Goal: Transaction & Acquisition: Purchase product/service

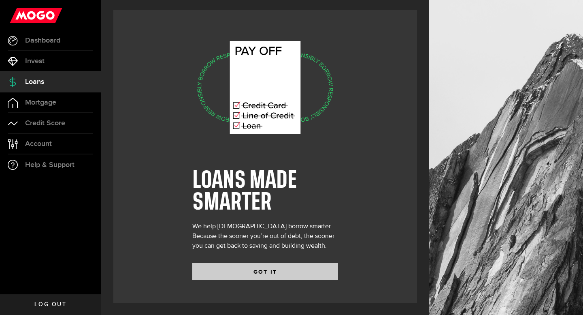
click at [238, 265] on button "GOT IT" at bounding box center [265, 271] width 146 height 17
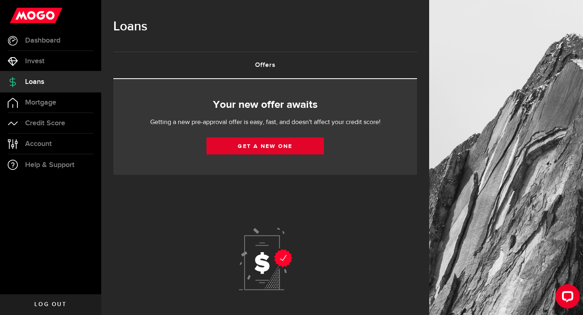
click at [279, 149] on link "Get a new one" at bounding box center [265, 145] width 117 height 17
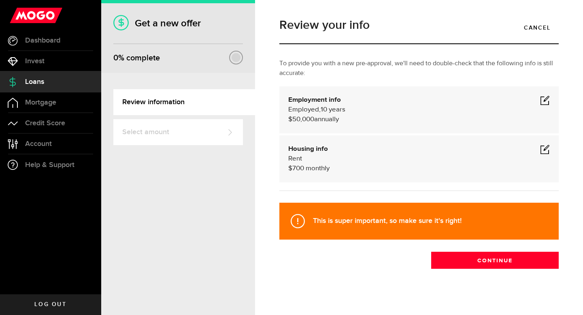
click at [543, 101] on span at bounding box center [545, 100] width 10 height 10
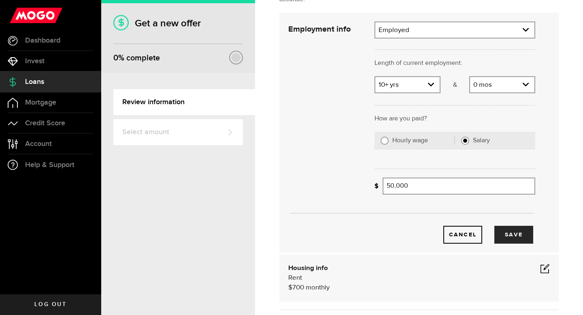
scroll to position [73, 0]
click at [394, 143] on label "Hourly wage" at bounding box center [423, 141] width 62 height 8
click at [389, 143] on input "Hourly wage" at bounding box center [385, 141] width 8 height 8
radio input "true"
click at [420, 187] on input "Average paycheque" at bounding box center [423, 186] width 81 height 17
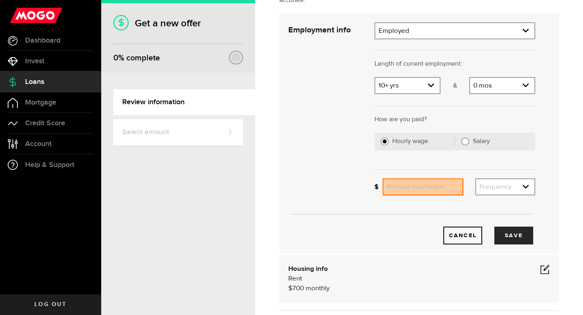
click at [466, 141] on input "Salary" at bounding box center [465, 141] width 8 height 8
radio input "true"
click at [414, 185] on input "Gross annual income" at bounding box center [459, 186] width 153 height 17
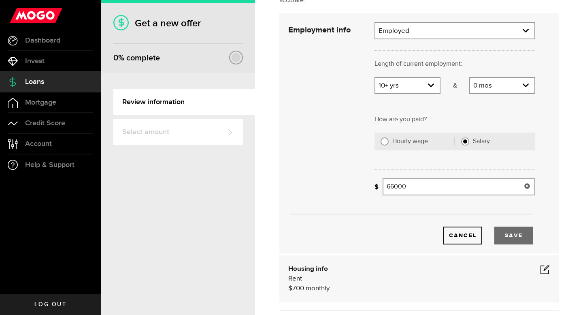
type input "66,000"
click at [512, 233] on button "Save" at bounding box center [513, 235] width 39 height 18
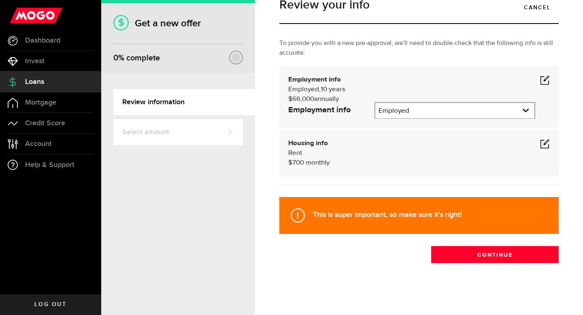
scroll to position [7, 0]
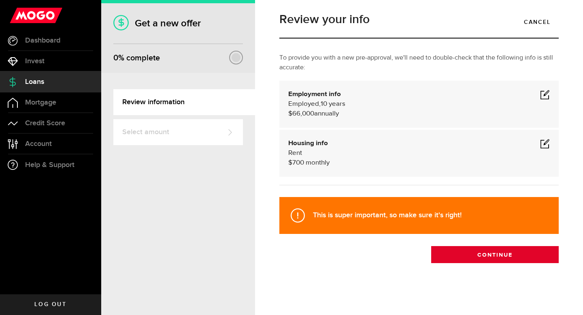
click at [508, 248] on button "Continue" at bounding box center [495, 254] width 128 height 17
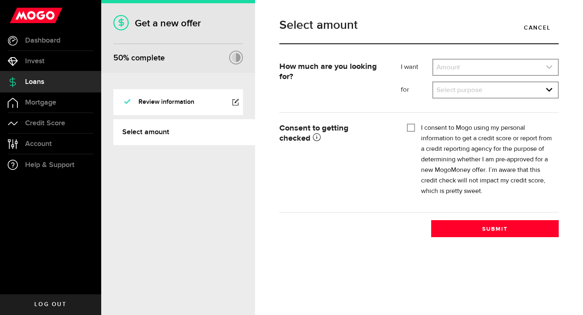
click at [495, 67] on link "expand select" at bounding box center [495, 67] width 125 height 15
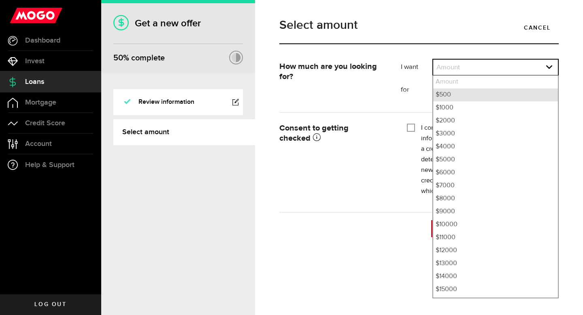
click at [486, 91] on li "$500" at bounding box center [495, 94] width 125 height 13
select select "500"
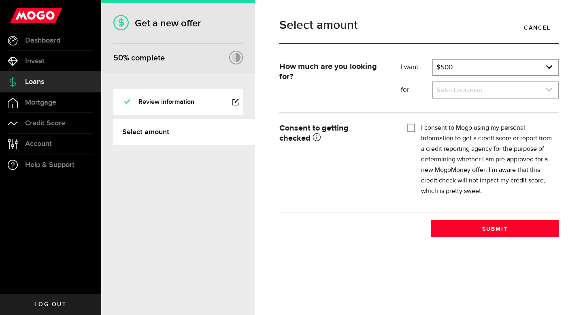
click at [491, 90] on link "expand select" at bounding box center [495, 89] width 125 height 15
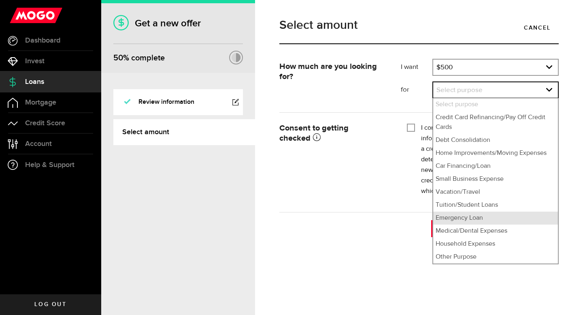
click at [484, 214] on li "Emergency Loan" at bounding box center [495, 217] width 125 height 13
select select "Emergency Loan"
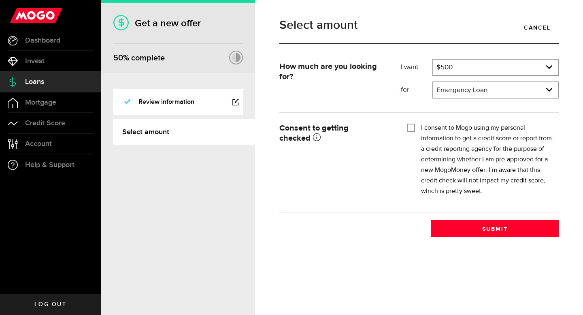
click at [413, 126] on input "I consent to Mogo using my personal information to get a credit score or report…" at bounding box center [411, 127] width 8 height 8
checkbox input "true"
click at [477, 228] on button "Submit" at bounding box center [495, 228] width 128 height 17
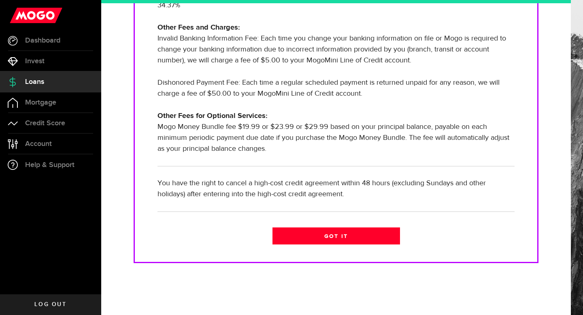
scroll to position [280, 0]
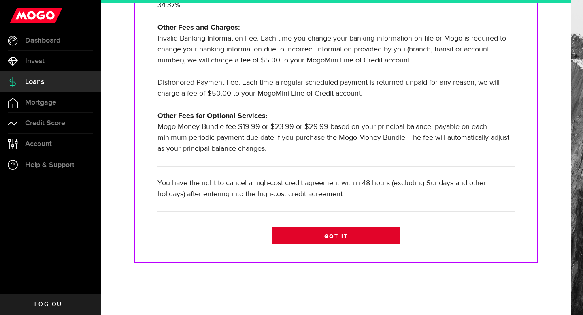
click at [360, 242] on link "Got it" at bounding box center [337, 235] width 128 height 17
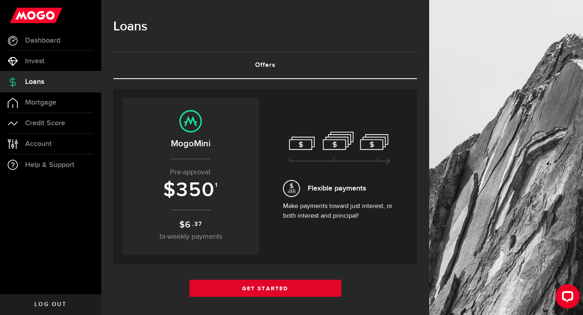
click at [290, 287] on link "Get Started" at bounding box center [265, 287] width 152 height 17
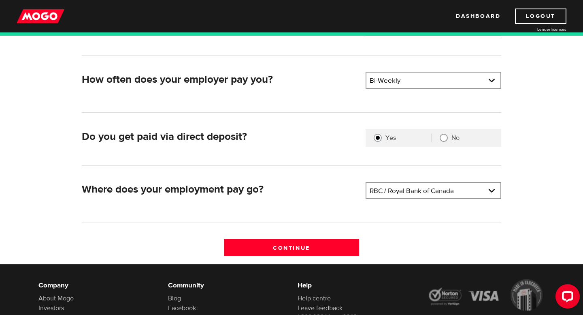
scroll to position [165, 0]
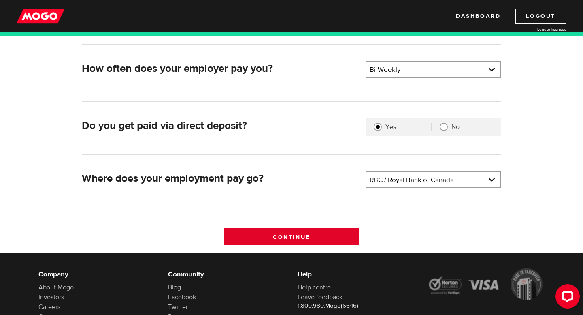
click at [311, 236] on input "Continue" at bounding box center [292, 236] width 136 height 17
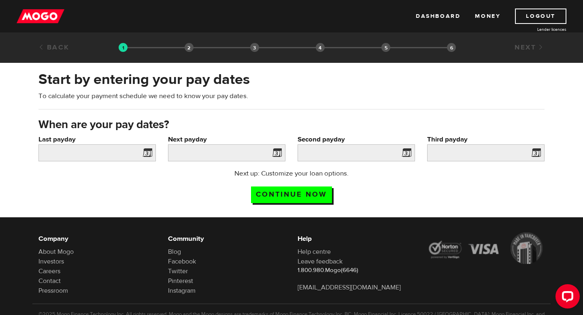
click at [147, 155] on span at bounding box center [146, 153] width 12 height 13
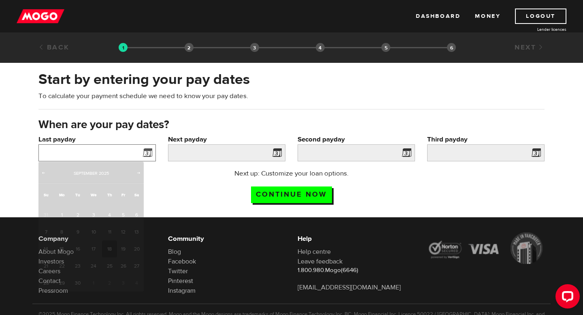
click at [101, 153] on input "Last payday" at bounding box center [96, 152] width 117 height 17
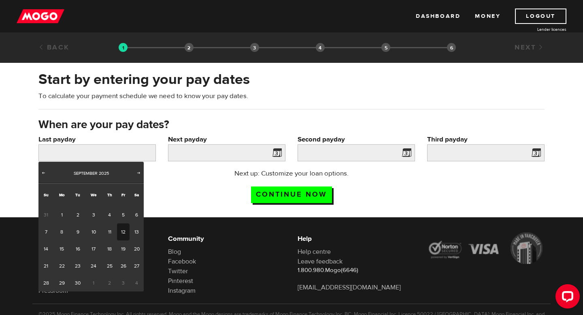
click at [123, 235] on link "12" at bounding box center [123, 231] width 13 height 17
type input "2025/09/12"
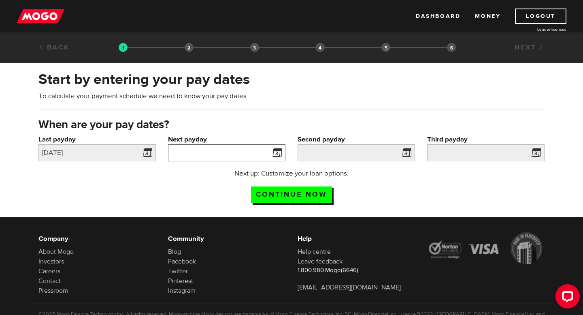
click at [229, 158] on input "Next payday" at bounding box center [226, 152] width 117 height 17
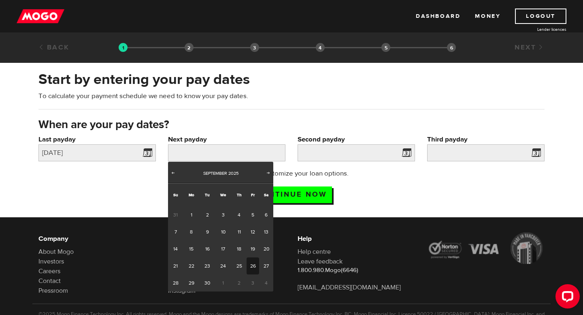
click at [252, 263] on link "26" at bounding box center [253, 265] width 13 height 17
type input "2025/09/26"
type input "2025/10/10"
type input "2025/10/24"
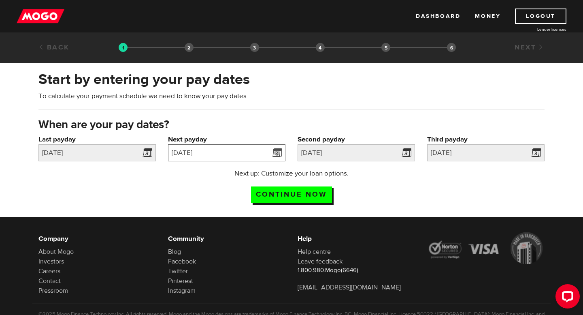
click at [200, 150] on input "2025/09/26" at bounding box center [226, 152] width 117 height 17
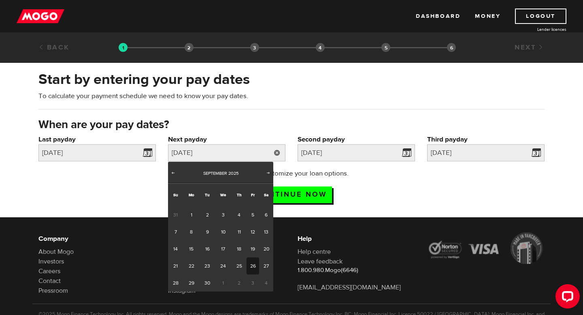
click at [402, 200] on div "Next up: Customize your loan options. Continue now" at bounding box center [291, 188] width 518 height 40
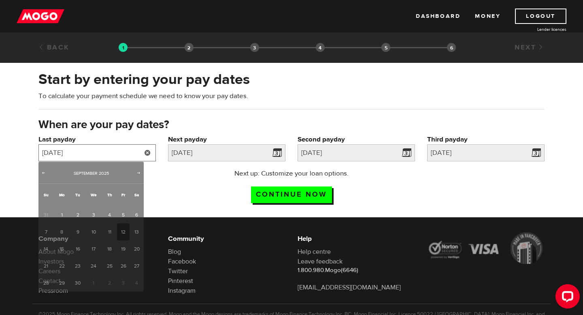
click at [134, 153] on input "2025/09/12" at bounding box center [96, 152] width 117 height 17
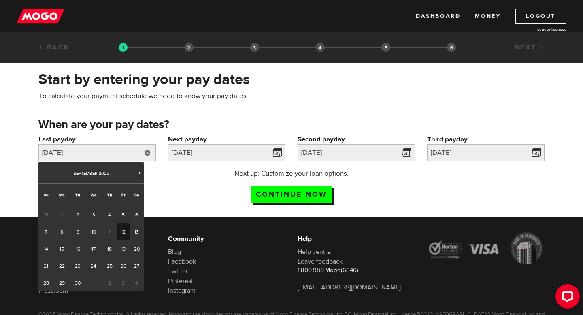
click at [195, 176] on div "Next up: Customize your loan options. Continue now" at bounding box center [291, 188] width 518 height 40
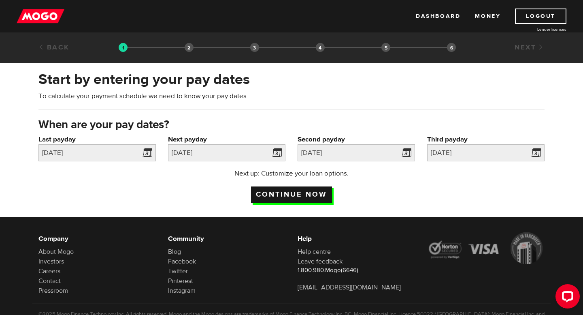
click at [293, 195] on input "Continue now" at bounding box center [291, 194] width 81 height 17
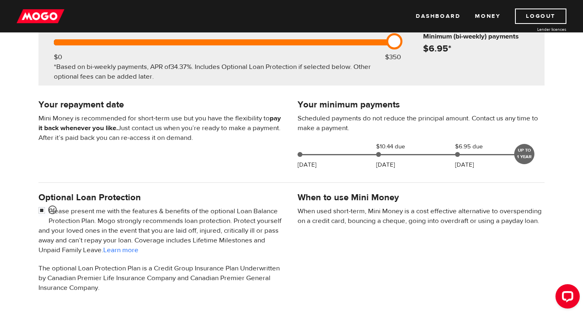
scroll to position [119, 0]
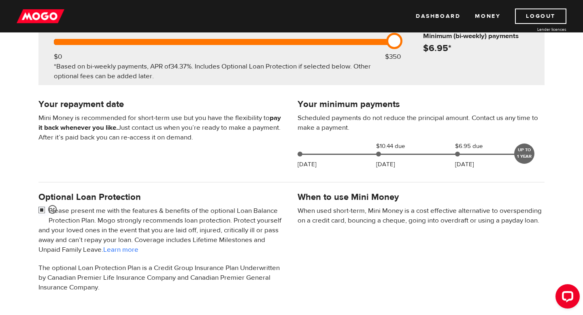
click at [41, 211] on input "checkbox" at bounding box center [43, 211] width 10 height 10
checkbox input "false"
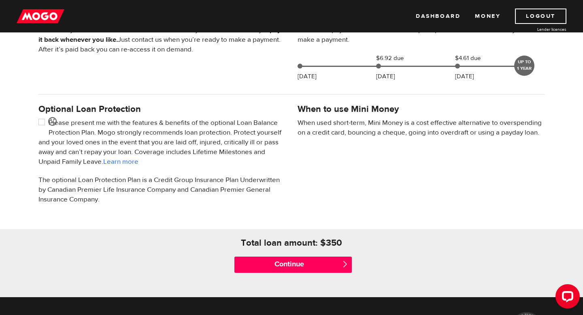
scroll to position [270, 0]
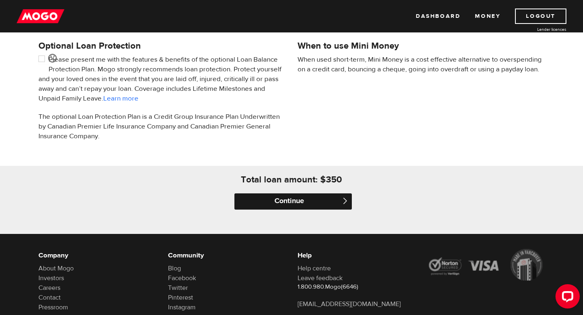
click at [260, 203] on input "Continue" at bounding box center [292, 201] width 117 height 16
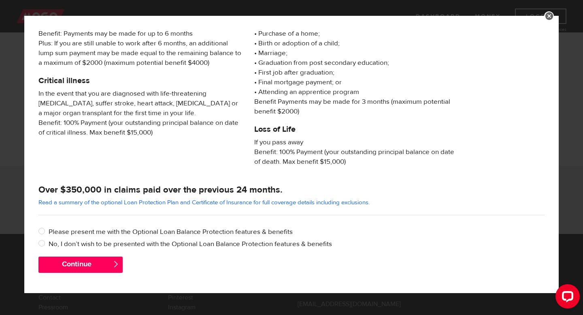
scroll to position [127, 0]
click at [66, 243] on label "No, I don’t wish to be presented with the Optional Loan Balance Protection feat…" at bounding box center [297, 244] width 496 height 10
click at [49, 243] on input "No, I don’t wish to be presented with the Optional Loan Balance Protection feat…" at bounding box center [43, 244] width 10 height 10
radio input "true"
click at [72, 264] on button "Continue" at bounding box center [80, 264] width 84 height 16
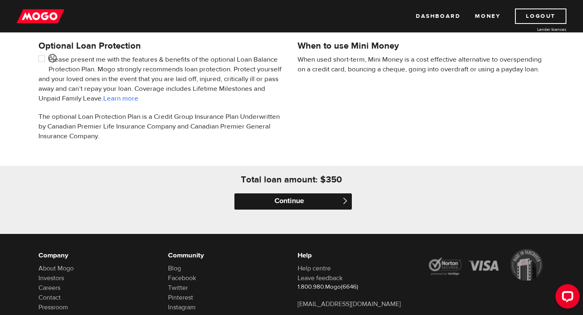
click at [293, 200] on input "Continue" at bounding box center [292, 201] width 117 height 16
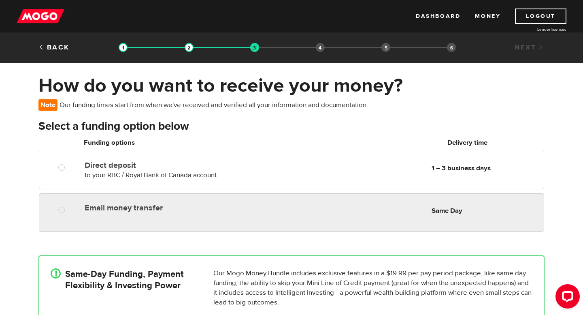
radio input "true"
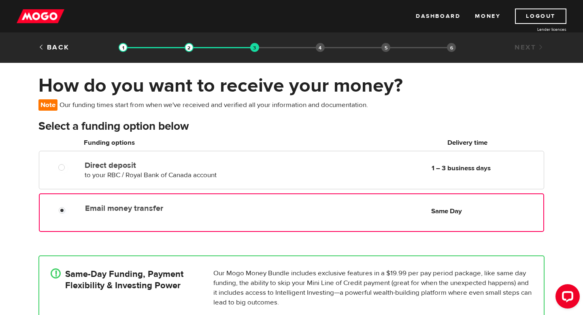
click at [60, 205] on div at bounding box center [60, 208] width 49 height 16
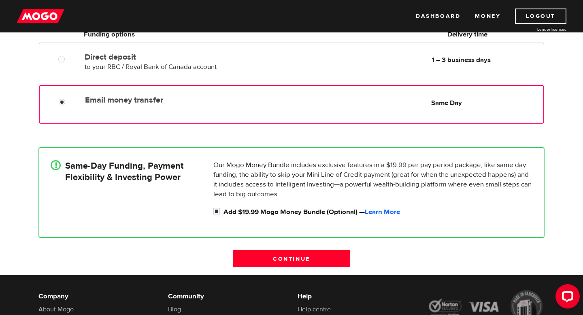
scroll to position [109, 0]
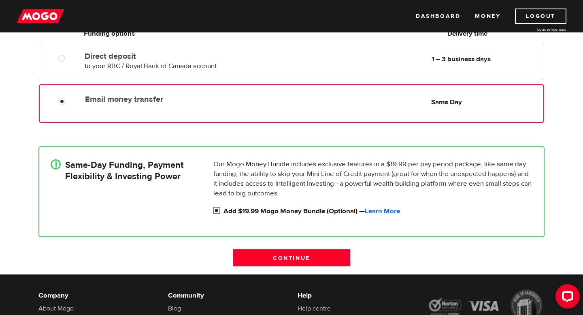
click at [219, 210] on input "Add $19.99 Mogo Money Bundle (Optional) — Learn More" at bounding box center [218, 211] width 10 height 10
checkbox input "false"
radio input "false"
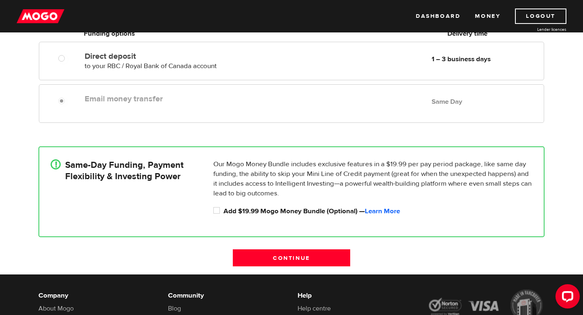
scroll to position [67, 0]
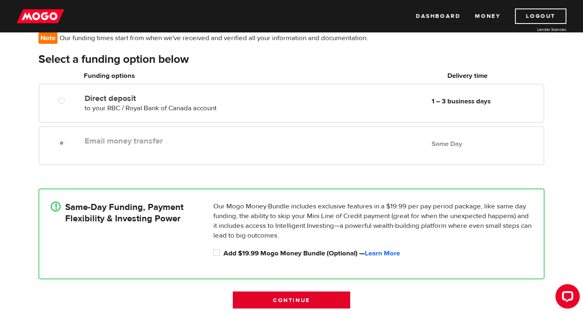
click at [269, 300] on input "Continue" at bounding box center [291, 299] width 117 height 17
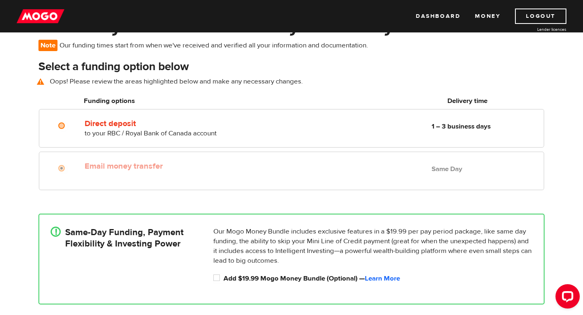
scroll to position [59, 0]
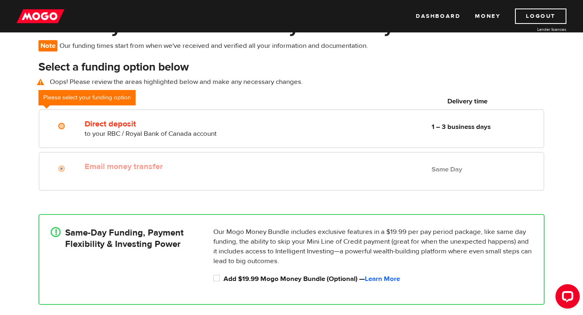
click at [59, 176] on div "Email money transfer Delivery in Same Day Same Day" at bounding box center [291, 171] width 505 height 38
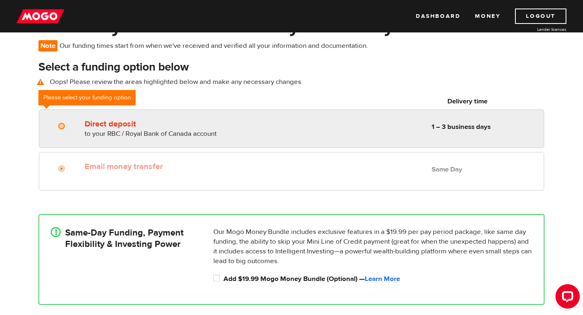
radio input "true"
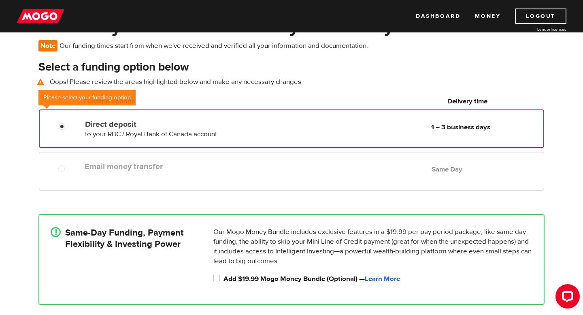
click at [61, 134] on div "Direct deposit to your RBC / Royal Bank of Canada account Delivery in 1 – 3 bus…" at bounding box center [292, 127] width 504 height 23
click at [221, 278] on input "Add $19.99 Mogo Money Bundle (Optional) — Learn More" at bounding box center [218, 279] width 10 height 10
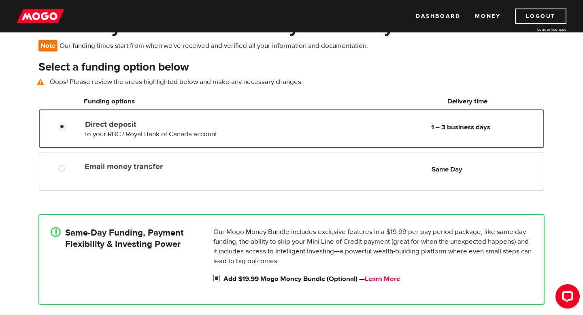
click at [382, 279] on link "Learn More" at bounding box center [382, 278] width 35 height 9
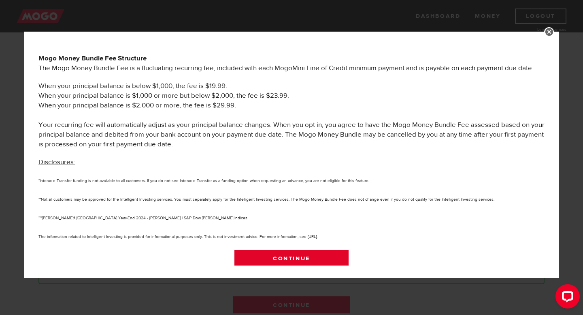
scroll to position [419, 0]
click at [300, 254] on link "Continue" at bounding box center [291, 258] width 115 height 17
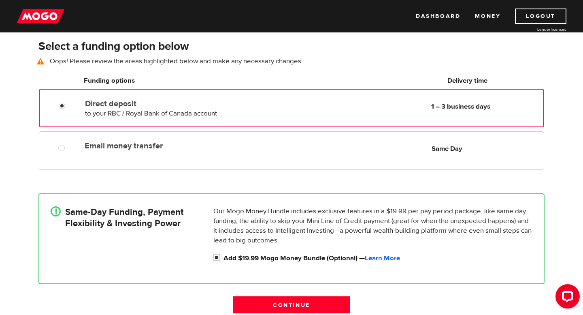
click at [65, 112] on div "Direct deposit to your RBC / Royal Bank of Canada account Delivery in 1 – 3 bus…" at bounding box center [292, 107] width 504 height 23
click at [61, 104] on input "Direct deposit" at bounding box center [64, 107] width 10 height 10
click at [216, 257] on input "Add $19.99 Mogo Money Bundle (Optional) — Learn More" at bounding box center [218, 258] width 10 height 10
checkbox input "false"
radio input "false"
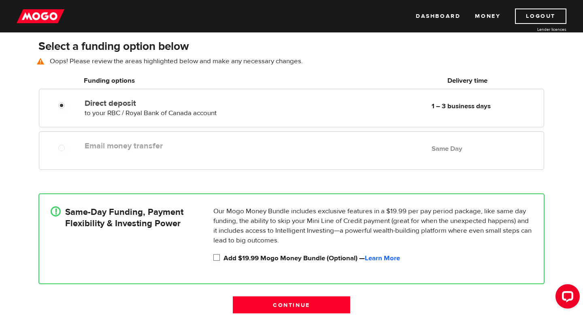
click at [216, 257] on input "Add $19.99 Mogo Money Bundle (Optional) — Learn More" at bounding box center [218, 258] width 10 height 10
checkbox input "true"
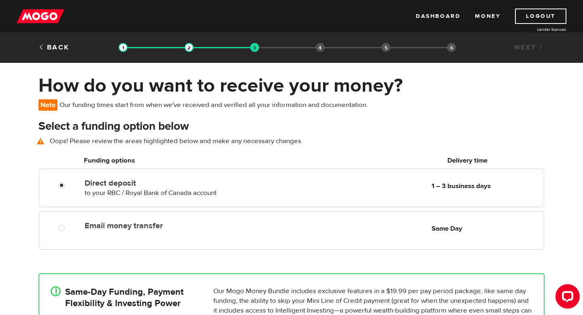
scroll to position [0, 0]
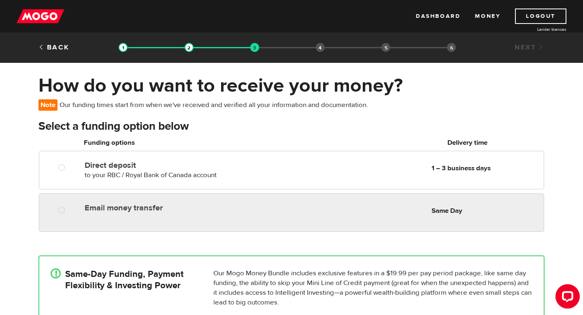
radio input "true"
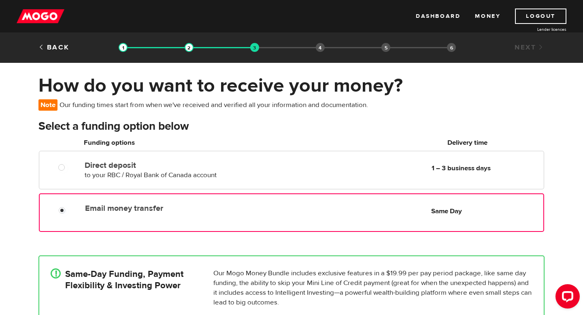
click at [238, 208] on label "Email money transfer" at bounding box center [178, 208] width 186 height 10
click at [69, 208] on input "Email money transfer" at bounding box center [64, 211] width 10 height 10
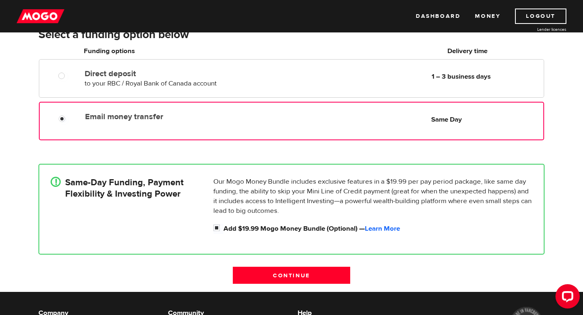
scroll to position [91, 0]
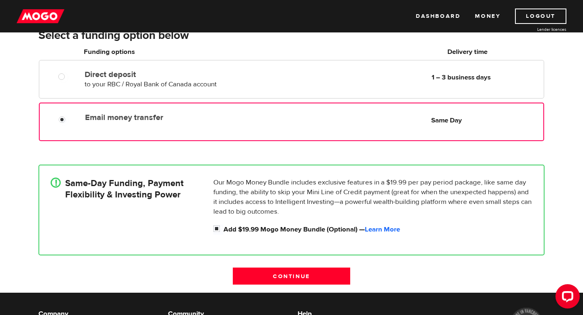
click at [229, 105] on div "Email money transfer Delivery in Same Day Same Day" at bounding box center [291, 121] width 505 height 38
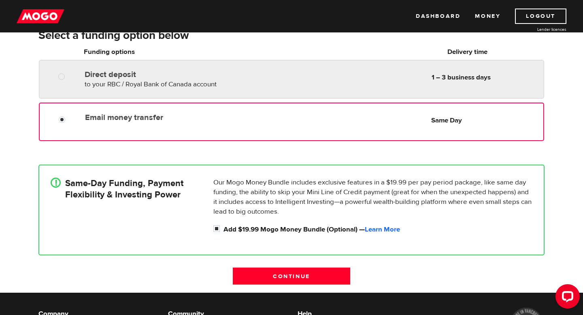
radio input "true"
click at [229, 87] on div "Direct deposit to your RBC / Royal Bank of Canada account Delivery in 1 – 3 bus…" at bounding box center [177, 77] width 193 height 23
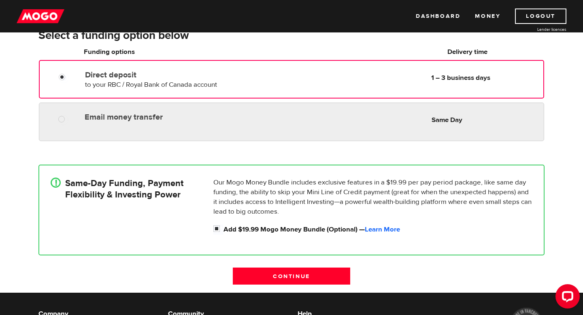
radio input "true"
click at [232, 118] on label "Email money transfer" at bounding box center [178, 117] width 186 height 10
click at [68, 118] on input "Email money transfer" at bounding box center [63, 120] width 10 height 10
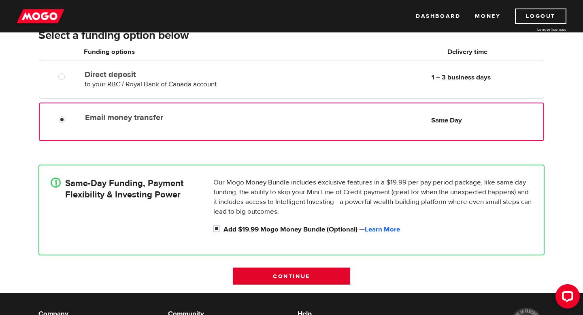
click at [279, 278] on input "Continue" at bounding box center [291, 275] width 117 height 17
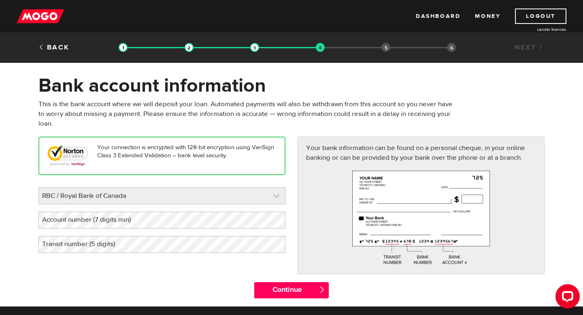
click at [211, 196] on link at bounding box center [162, 195] width 246 height 16
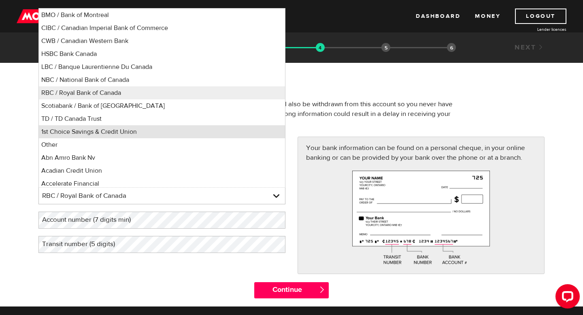
scroll to position [3, 0]
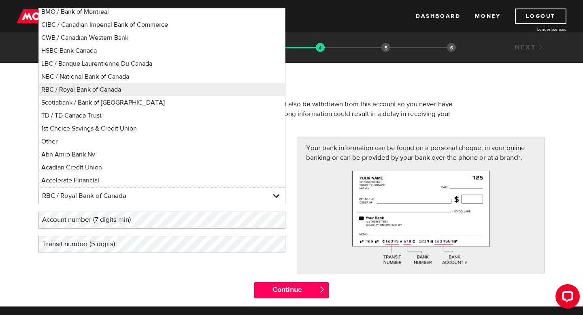
click at [24, 224] on form "Bank account information Oops! Please review the areas highlighted below and ma…" at bounding box center [291, 190] width 583 height 232
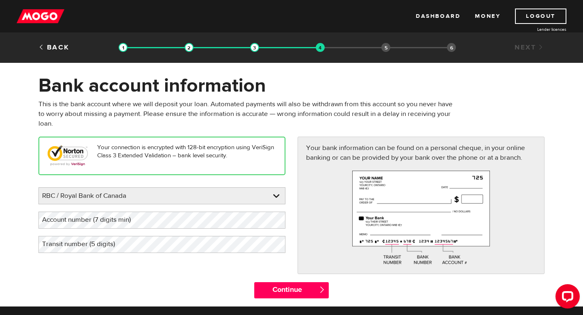
click at [81, 226] on label "Account number (7 digits min)" at bounding box center [92, 219] width 109 height 17
click at [129, 243] on label "Transit number (5 digits)" at bounding box center [84, 244] width 93 height 17
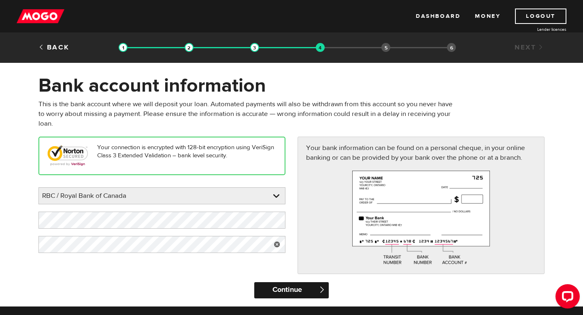
click at [282, 287] on input "Continue" at bounding box center [291, 290] width 74 height 16
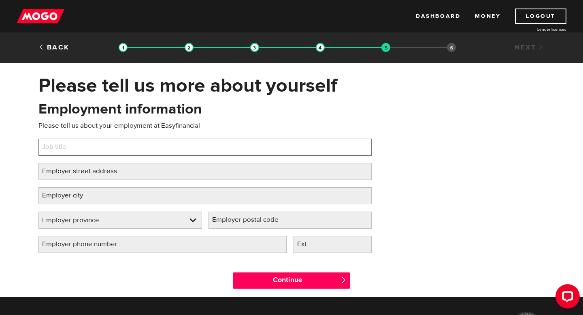
click at [198, 154] on input "Job title" at bounding box center [204, 146] width 333 height 17
type input "FSR"
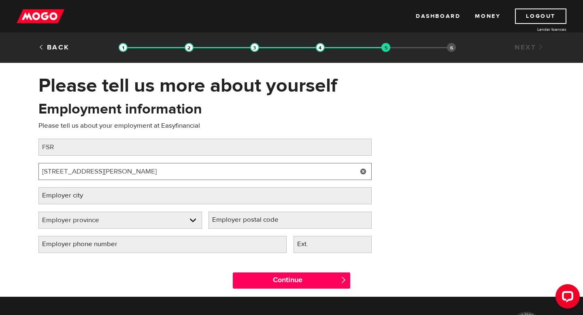
type input "[STREET_ADDRESS][PERSON_NAME]"
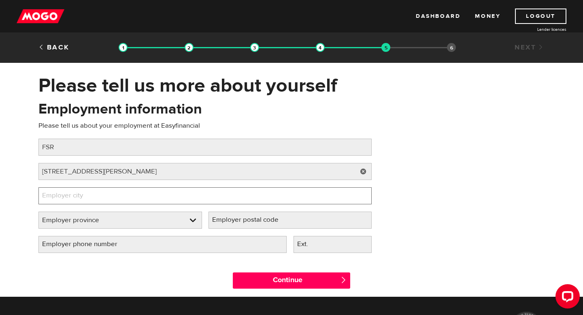
click at [117, 191] on input "Employer city" at bounding box center [204, 195] width 333 height 17
type input "[GEOGRAPHIC_DATA]"
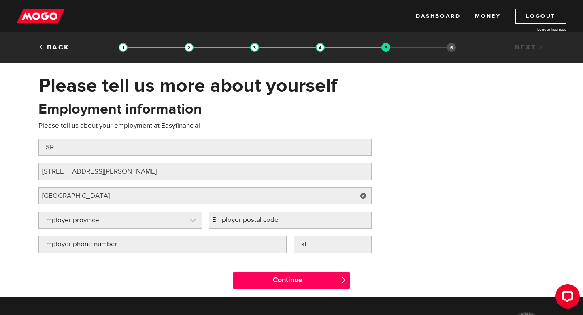
click at [64, 221] on link at bounding box center [120, 220] width 163 height 16
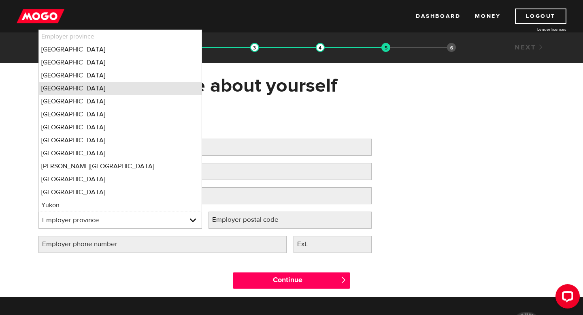
click at [108, 93] on li "[GEOGRAPHIC_DATA]" at bounding box center [120, 88] width 163 height 13
select select "MB"
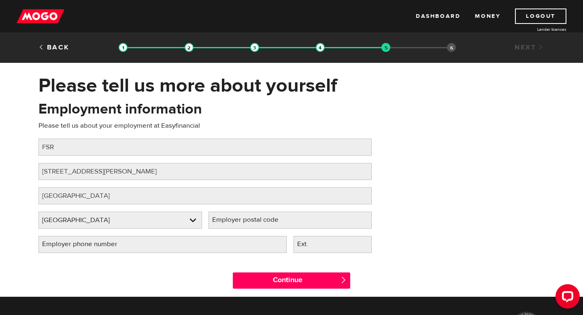
click at [233, 217] on label "Employer postal code" at bounding box center [252, 219] width 87 height 17
click at [233, 217] on input "Employer postal code" at bounding box center [291, 219] width 164 height 17
type input "4"
type input "R2V3C9"
click at [128, 245] on label "Employer phone number" at bounding box center [86, 244] width 96 height 17
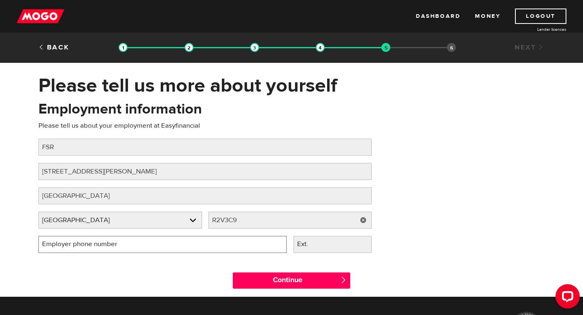
click at [128, 245] on input "Employer phone number" at bounding box center [162, 244] width 248 height 17
type input "[PHONE_NUMBER]"
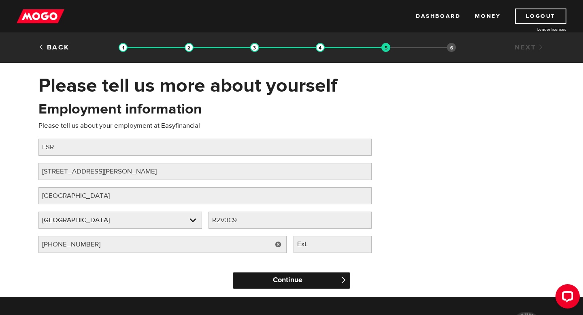
click at [267, 281] on input "Continue" at bounding box center [291, 280] width 117 height 16
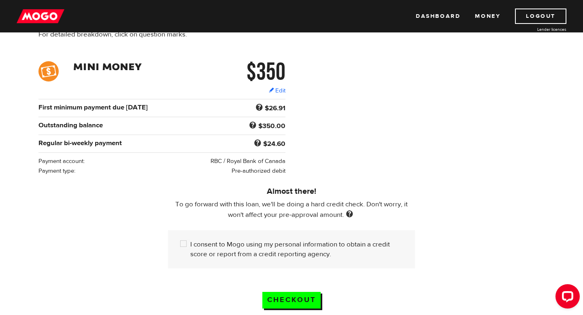
scroll to position [102, 0]
click at [270, 296] on input "Checkout" at bounding box center [291, 299] width 58 height 17
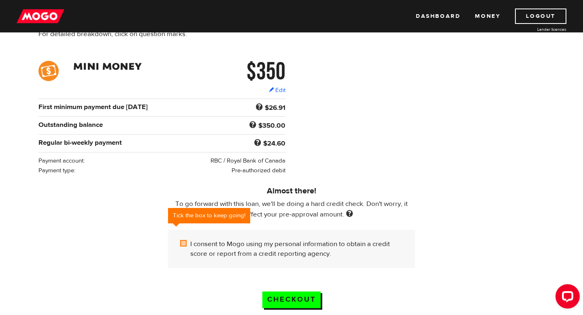
click at [189, 249] on input "I consent to Mogo using my personal information to obtain a credit score or rep…" at bounding box center [185, 244] width 10 height 10
checkbox input "true"
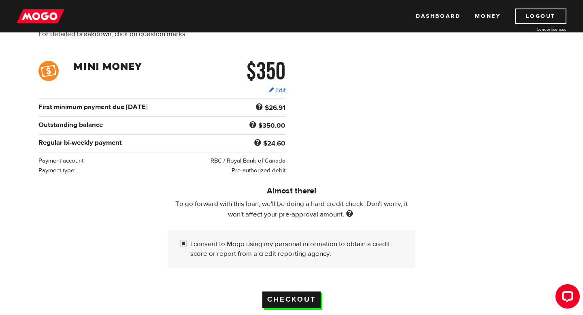
click at [281, 293] on input "Checkout" at bounding box center [291, 299] width 58 height 17
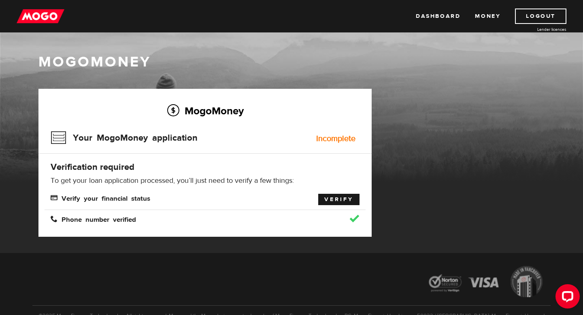
click at [334, 196] on link "Verify" at bounding box center [338, 199] width 41 height 11
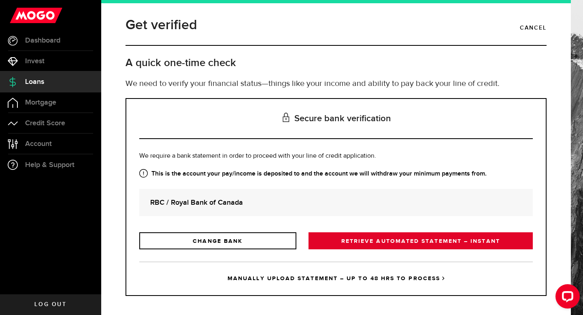
click at [333, 237] on link "RETRIEVE AUTOMATED STATEMENT – INSTANT" at bounding box center [421, 240] width 224 height 17
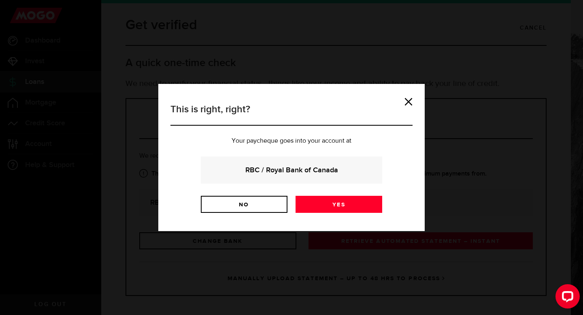
click at [296, 175] on strong "RBC / Royal Bank of Canada" at bounding box center [292, 169] width 160 height 11
click at [313, 212] on link "Yes" at bounding box center [339, 204] width 87 height 17
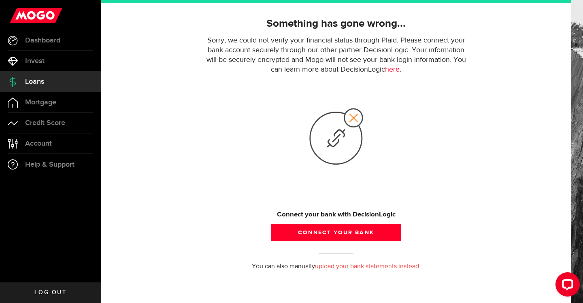
scroll to position [56, 0]
click at [343, 230] on button "Connect your bank" at bounding box center [336, 232] width 130 height 17
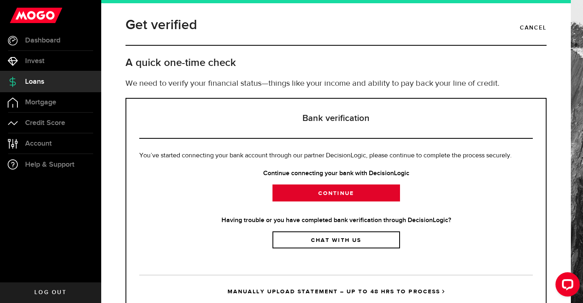
click at [352, 195] on link "Continue" at bounding box center [337, 193] width 128 height 17
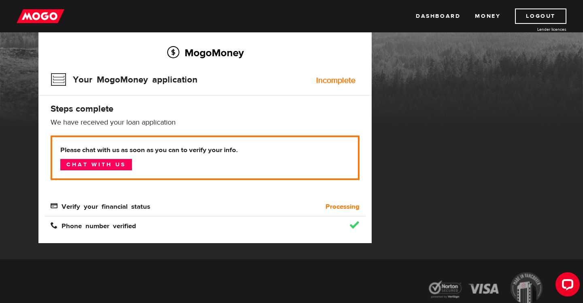
scroll to position [47, 0]
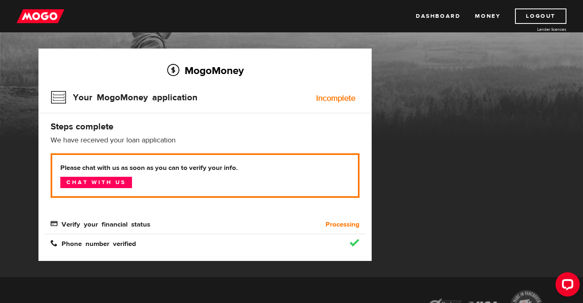
scroll to position [44, 0]
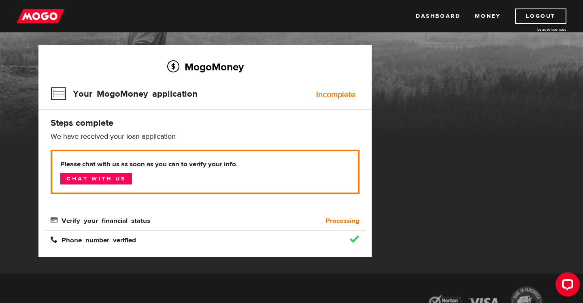
click at [327, 94] on div "Incomplete" at bounding box center [335, 95] width 39 height 8
click at [287, 179] on p "Please chat with us as soon as you can to verify your info. Chat with us" at bounding box center [205, 172] width 309 height 45
click at [485, 16] on link "Money" at bounding box center [488, 16] width 26 height 15
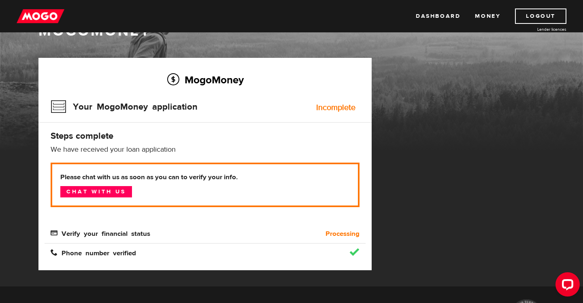
scroll to position [24, 0]
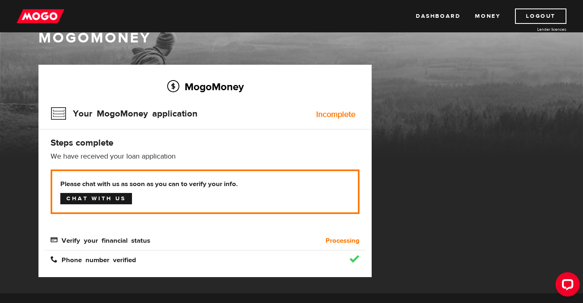
click at [101, 198] on link "Chat with us" at bounding box center [96, 198] width 72 height 11
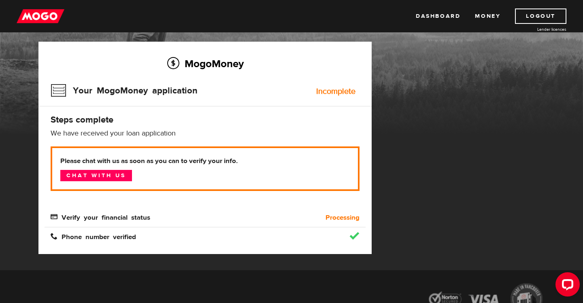
scroll to position [47, 0]
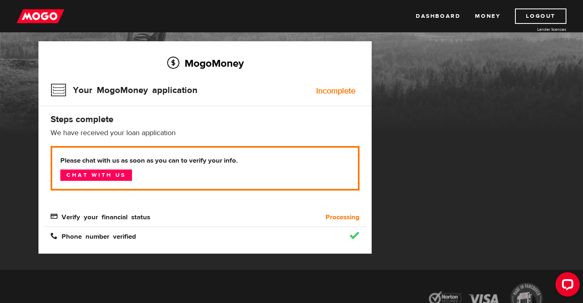
click at [347, 217] on b "Processing" at bounding box center [343, 218] width 34 height 10
click at [330, 87] on div "Incomplete" at bounding box center [335, 91] width 39 height 8
click at [332, 90] on div "Incomplete" at bounding box center [335, 91] width 39 height 8
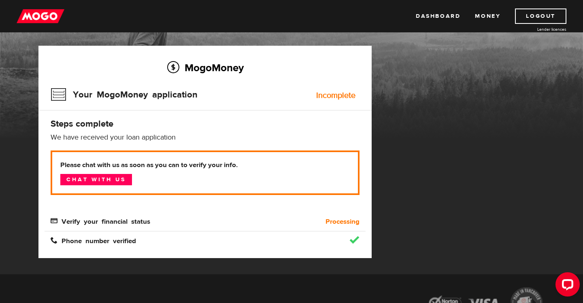
scroll to position [42, 0]
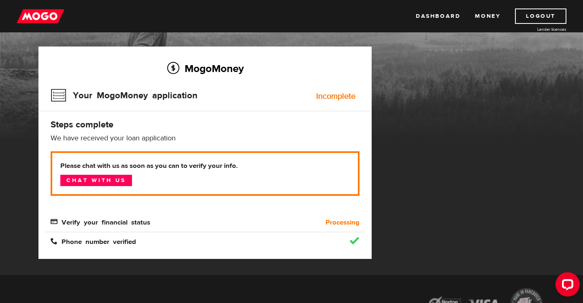
click at [338, 223] on b "Processing" at bounding box center [343, 223] width 34 height 10
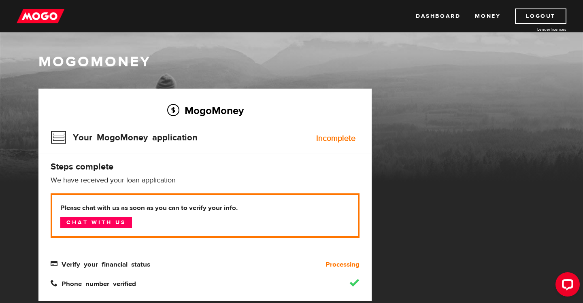
scroll to position [0, 0]
click at [568, 281] on div "Open LiveChat chat widget" at bounding box center [568, 284] width 14 height 14
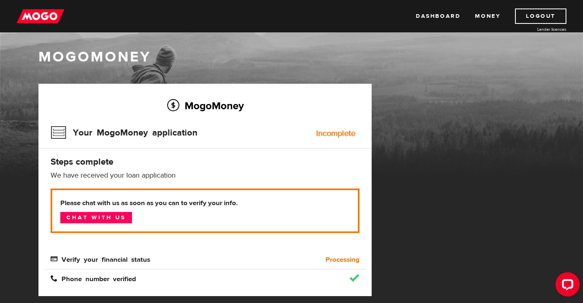
scroll to position [4, 0]
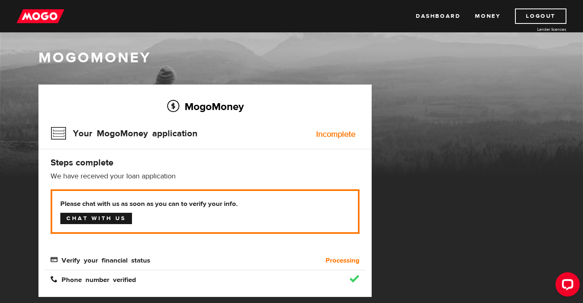
click at [92, 217] on link "Chat with us" at bounding box center [96, 218] width 72 height 11
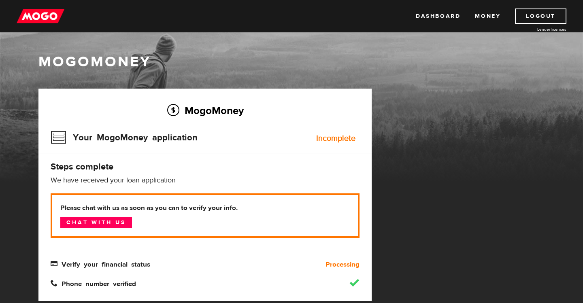
scroll to position [53, 0]
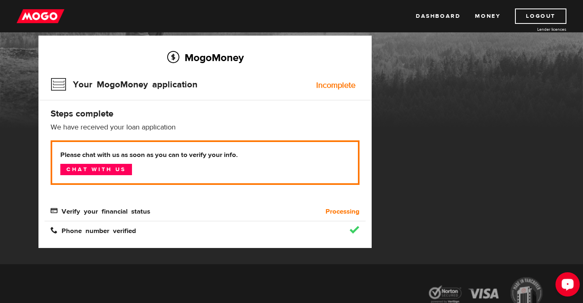
click at [564, 286] on icon "Open LiveChat chat widget" at bounding box center [568, 284] width 8 height 5
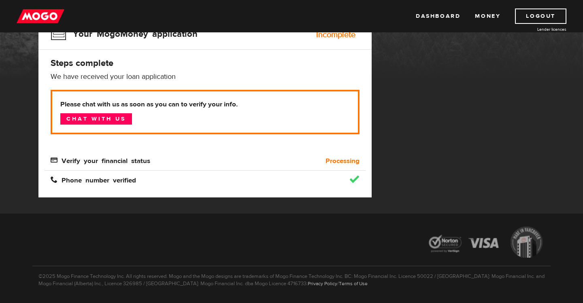
scroll to position [98, 0]
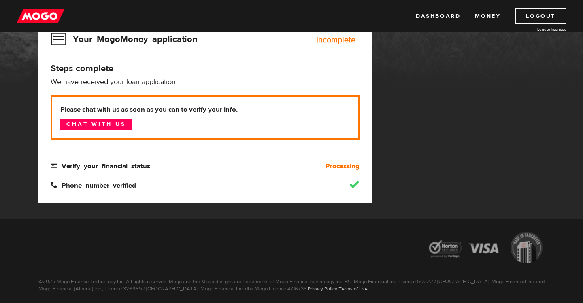
click at [256, 0] on div "Dashboard Money Logout Lender licences Dashboard Money Logout Lender licences" at bounding box center [291, 16] width 583 height 32
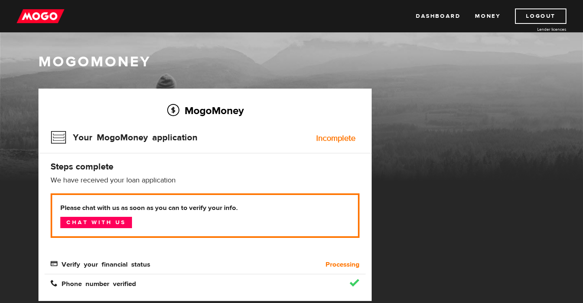
scroll to position [0, 0]
